Goal: Task Accomplishment & Management: Manage account settings

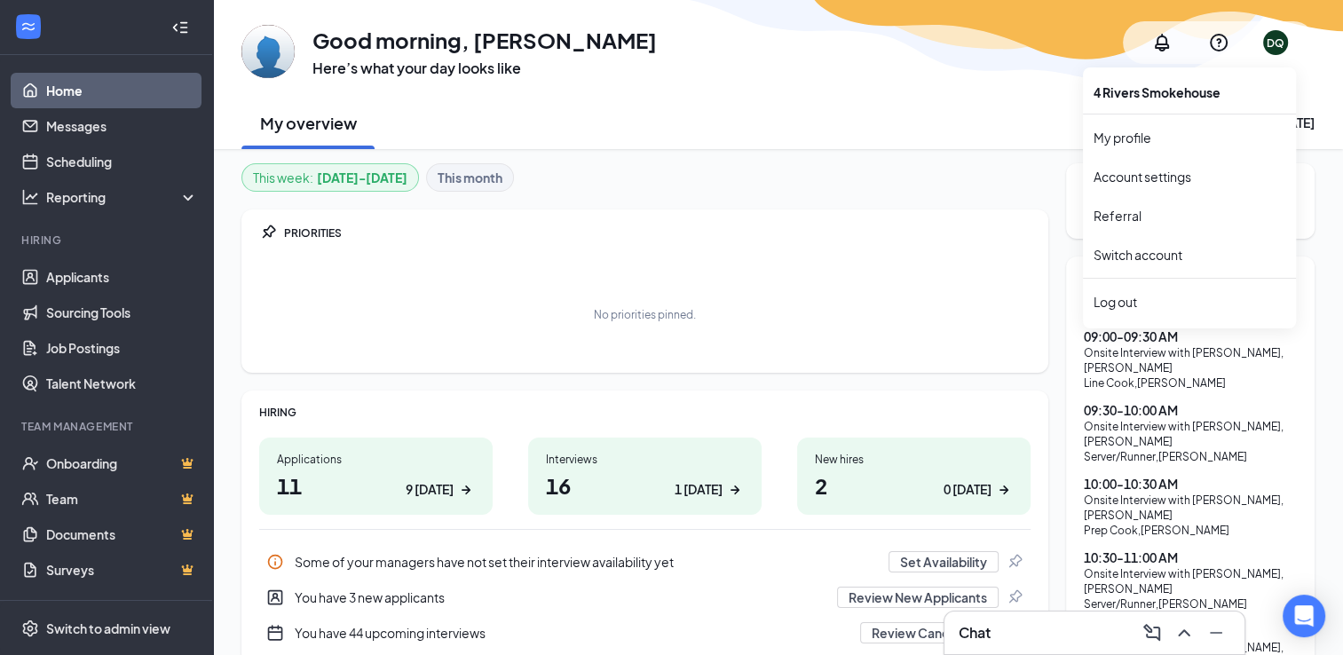
click at [1280, 51] on div "DQ" at bounding box center [1275, 42] width 25 height 25
click at [1123, 146] on link "My profile" at bounding box center [1189, 138] width 192 height 18
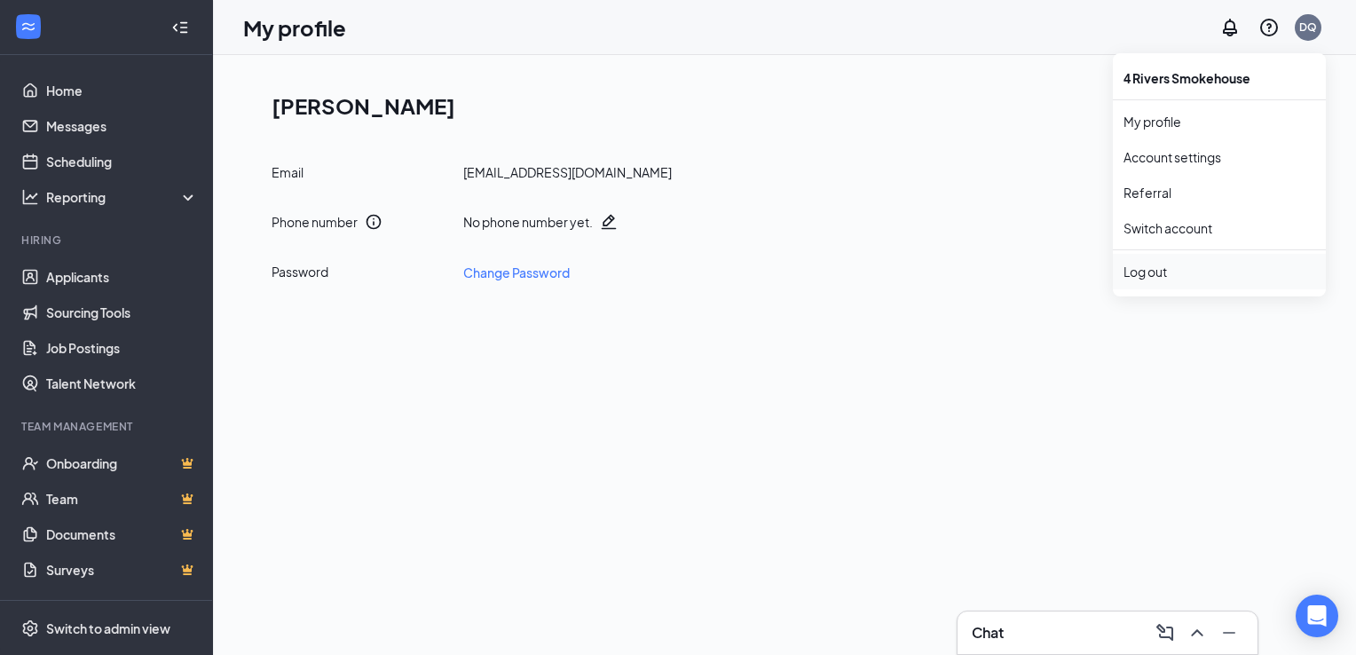
click at [1149, 275] on div "Log out" at bounding box center [1220, 272] width 192 height 18
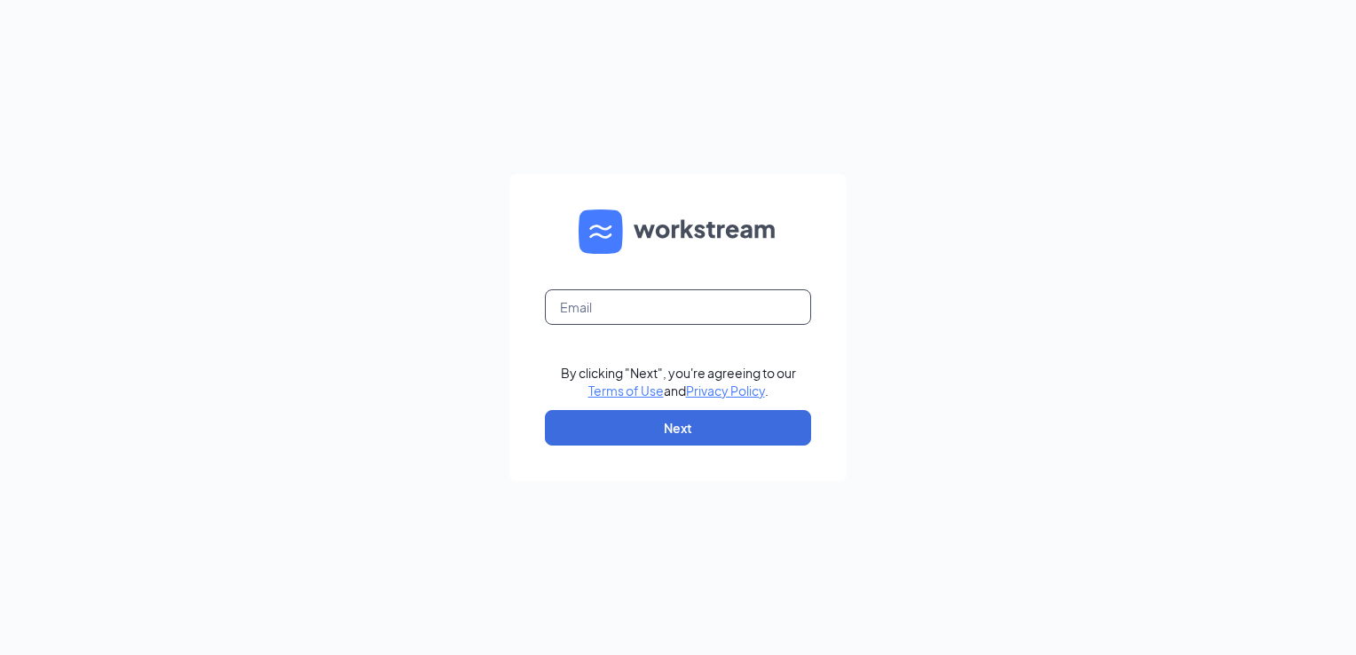
click at [588, 311] on input "text" at bounding box center [678, 306] width 266 height 35
type input "[EMAIL_ADDRESS][DOMAIN_NAME]"
click at [639, 430] on button "Next" at bounding box center [678, 427] width 266 height 35
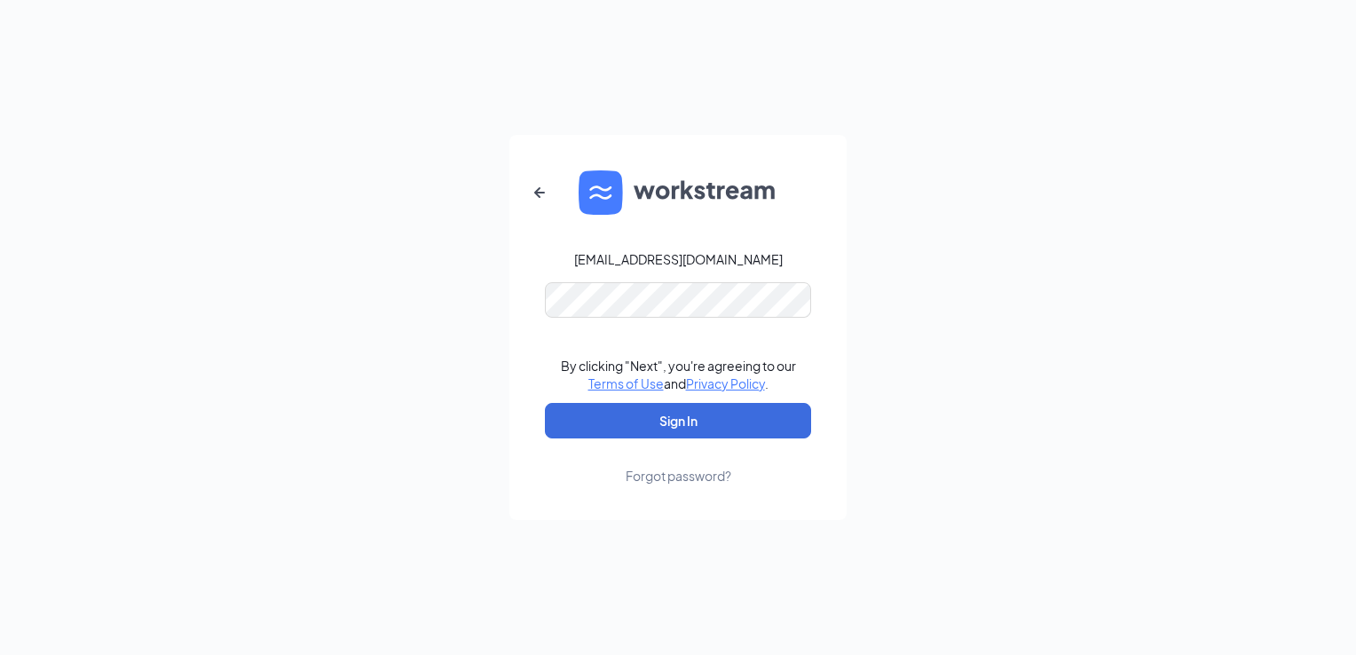
click at [699, 276] on form "dquesenberry@4rsmokehouse.com By clicking "Next", you're agreeing to our Terms …" at bounding box center [677, 327] width 337 height 385
click at [696, 428] on button "Sign In" at bounding box center [678, 420] width 266 height 35
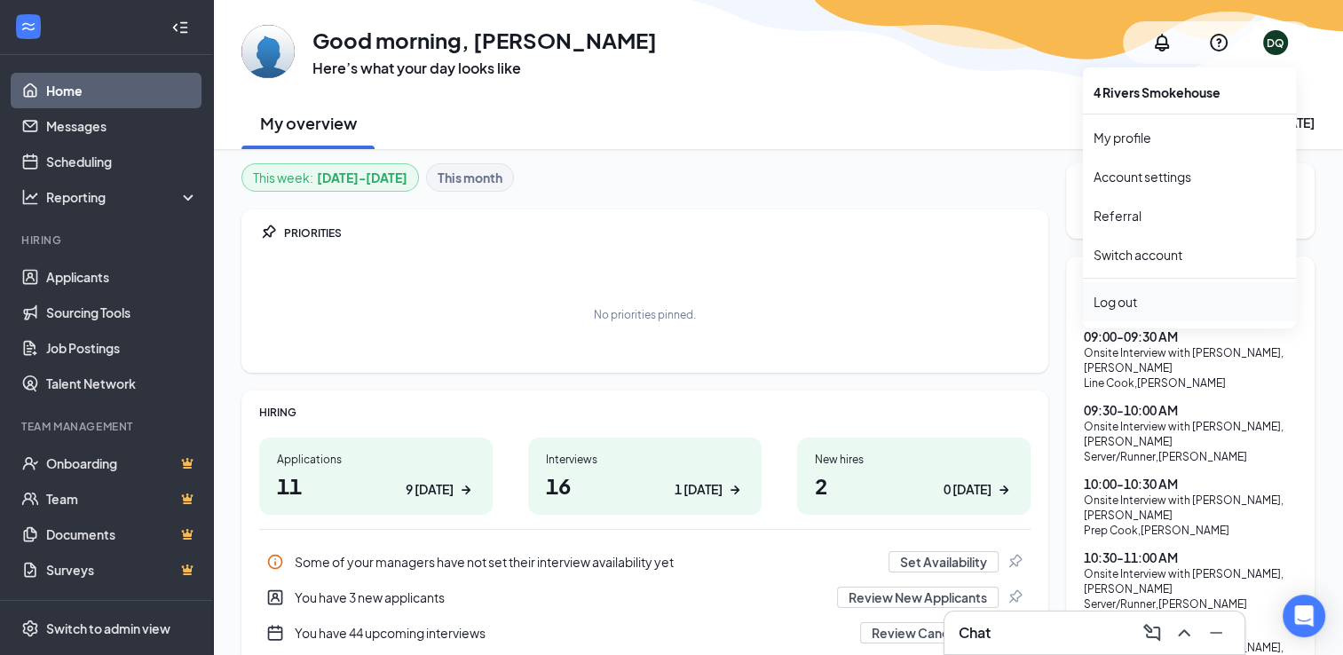
click at [1118, 294] on div "Log out" at bounding box center [1189, 302] width 192 height 18
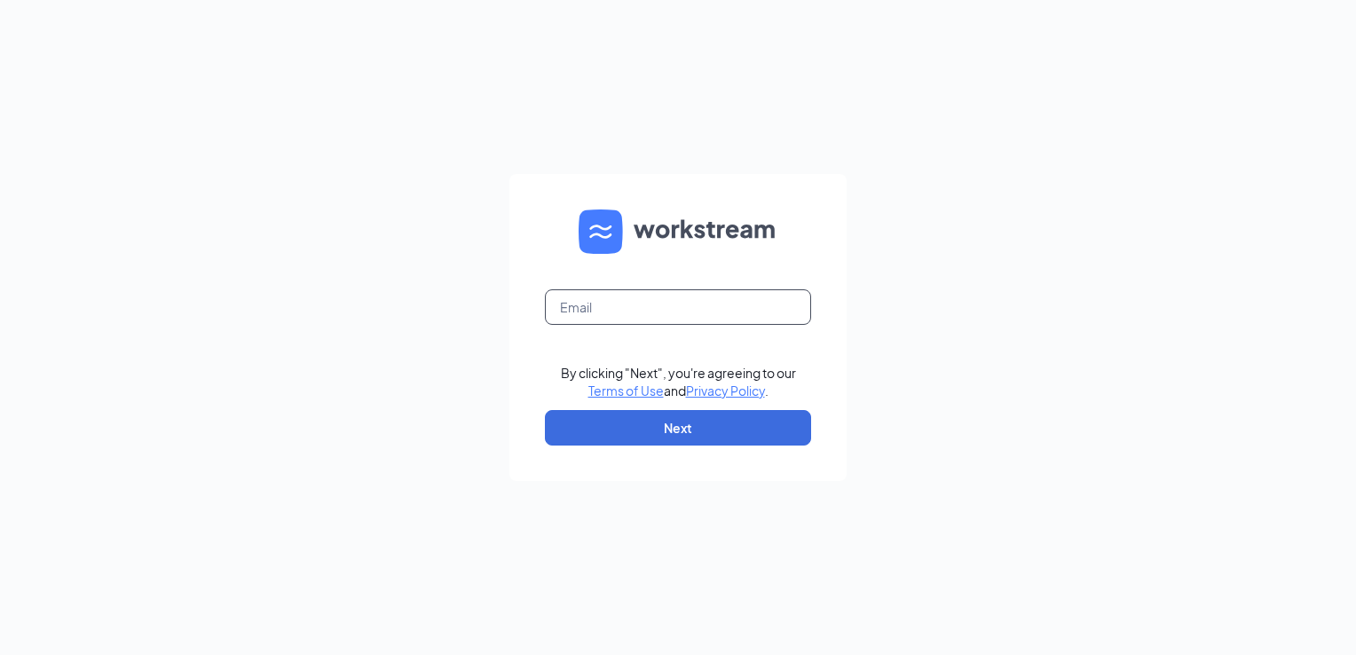
click at [578, 312] on input "text" at bounding box center [678, 306] width 266 height 35
type input "[EMAIL_ADDRESS][DOMAIN_NAME]"
click at [626, 431] on button "Next" at bounding box center [678, 427] width 266 height 35
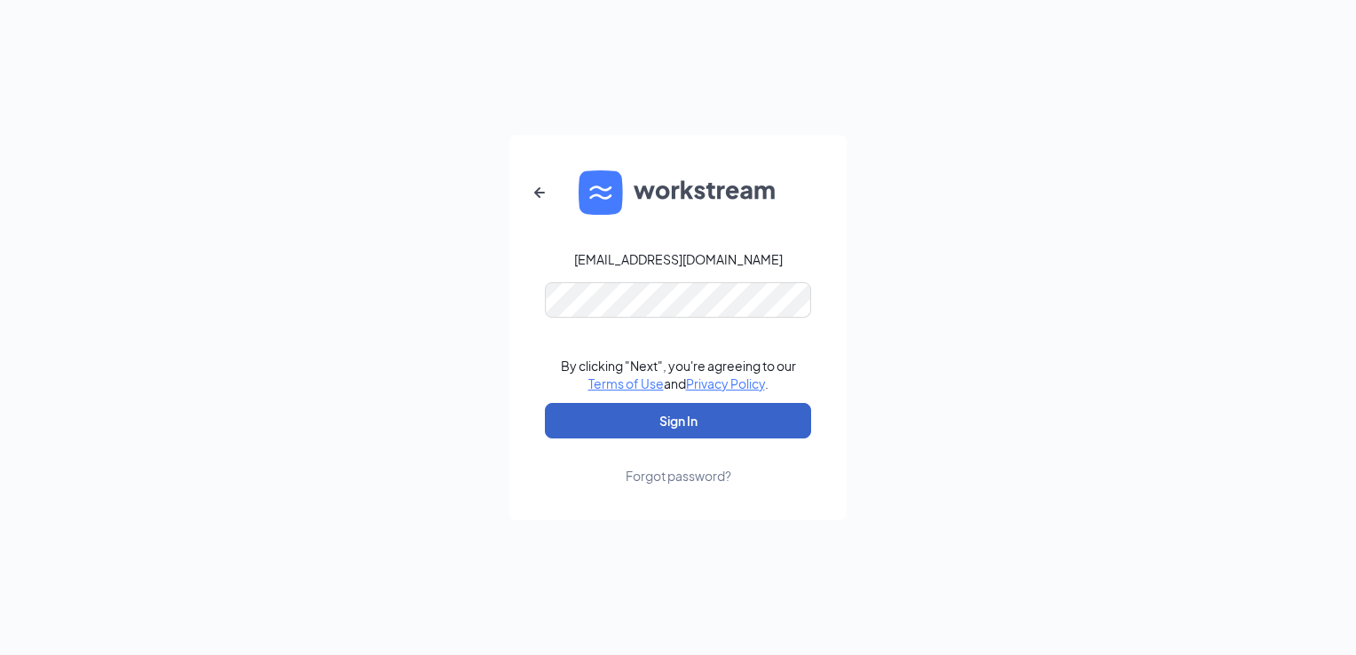
click at [559, 417] on button "Sign In" at bounding box center [678, 420] width 266 height 35
click at [637, 431] on button "Sign In" at bounding box center [678, 420] width 266 height 35
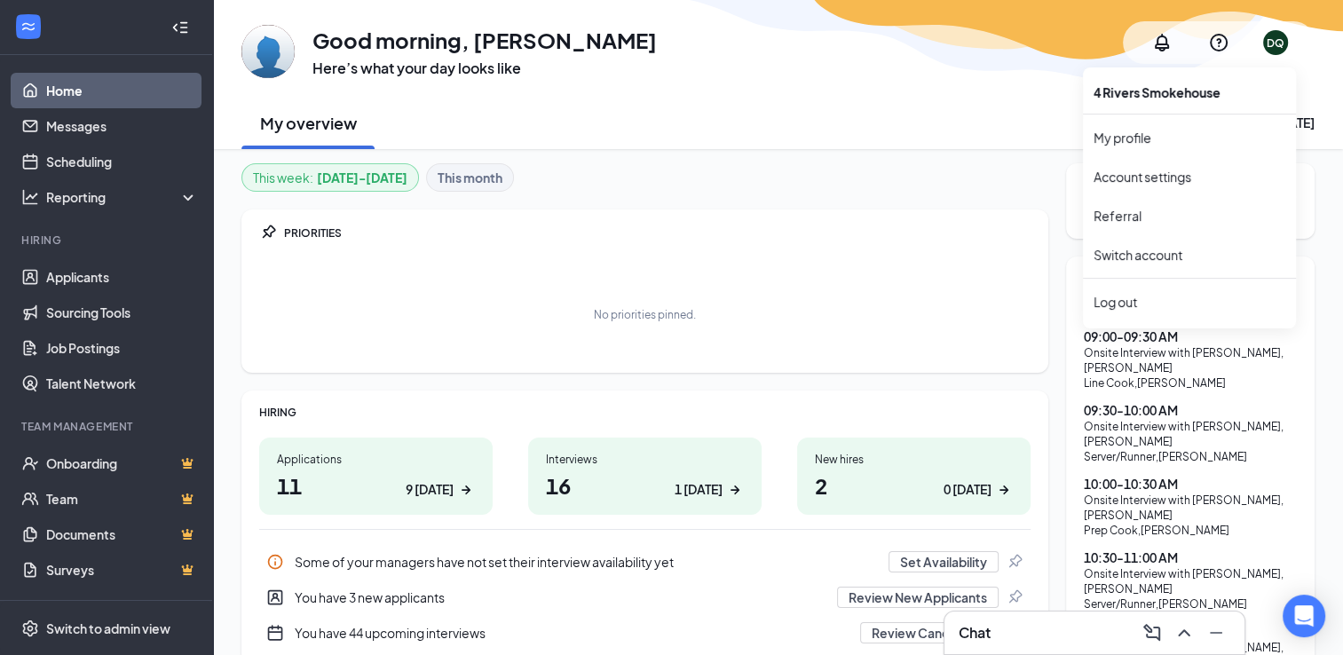
click at [1273, 41] on div "DQ" at bounding box center [1275, 42] width 18 height 15
click at [1124, 296] on div "Log out" at bounding box center [1189, 302] width 192 height 18
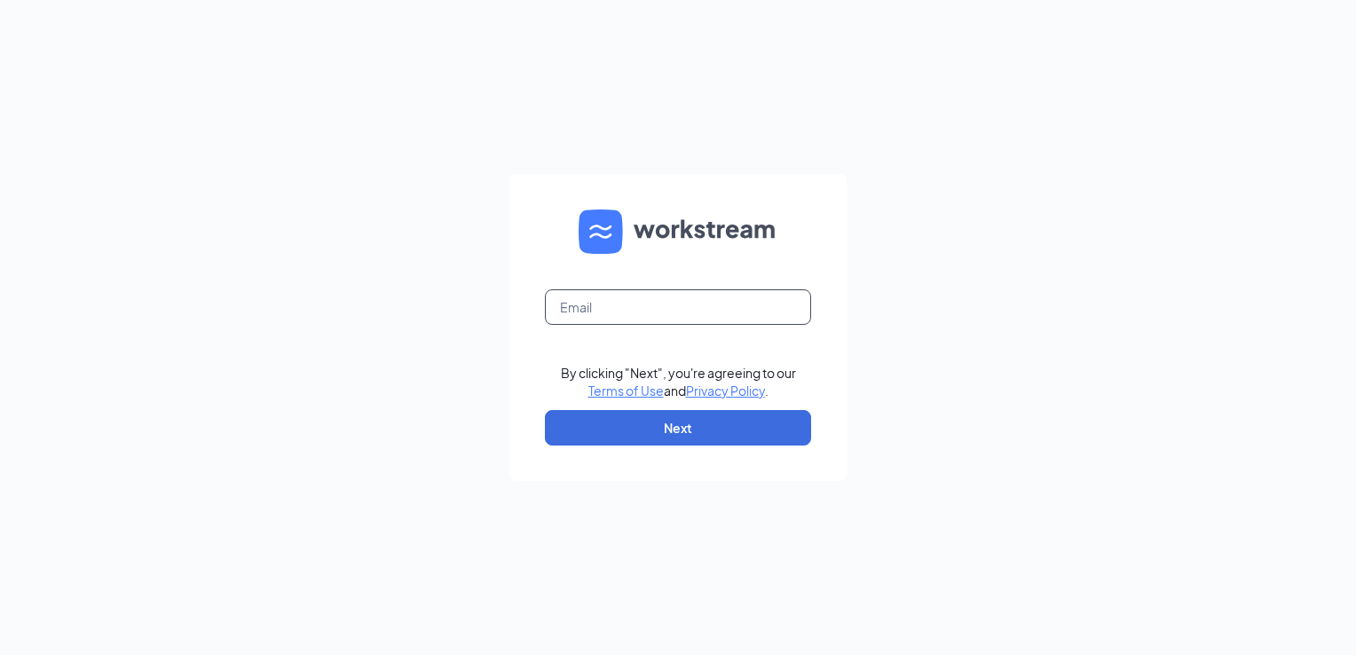
click at [625, 319] on input "text" at bounding box center [678, 306] width 266 height 35
type input "dquesenberry@4rsmokehouse.com"
click at [611, 420] on button "Next" at bounding box center [678, 427] width 266 height 35
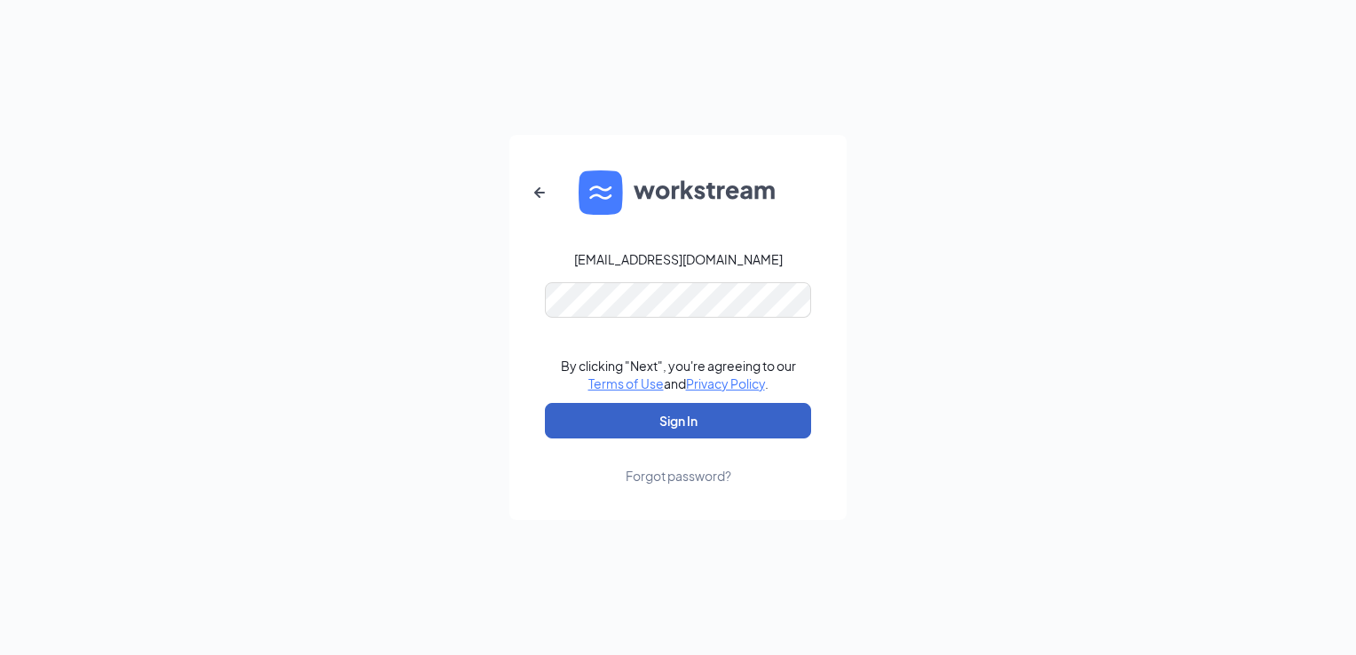
click at [570, 417] on button "Sign In" at bounding box center [678, 420] width 266 height 35
